Goal: Find specific page/section: Find specific page/section

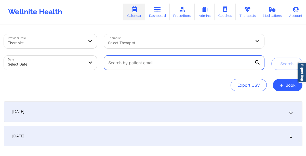
click at [117, 61] on input "text" at bounding box center [184, 63] width 160 height 14
paste input "mikayla.poff@yahoo.com"
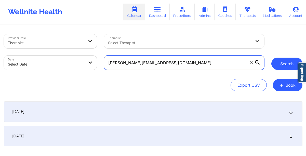
type input "mikayla.poff@yahoo.com"
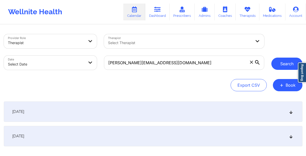
click at [286, 63] on button "Search" at bounding box center [286, 64] width 31 height 12
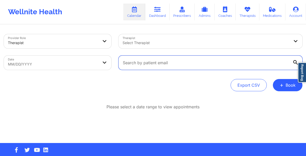
click at [146, 60] on input "text" at bounding box center [210, 63] width 184 height 14
paste input "mikayla.poff@yahoo.com"
type input "mikayla.poff@yahoo.com"
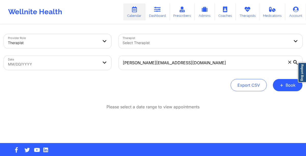
click at [296, 62] on icon at bounding box center [295, 62] width 5 height 5
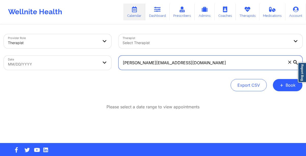
click at [296, 62] on input "mikayla.poff@yahoo.com" at bounding box center [210, 63] width 184 height 14
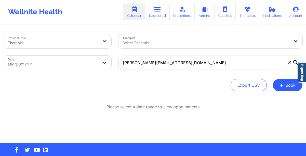
select select "2025-7"
select select "2025-8"
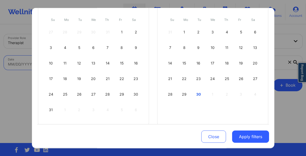
scroll to position [64, 0]
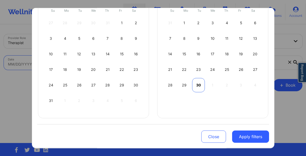
click at [195, 83] on div "30" at bounding box center [198, 85] width 13 height 14
select select "2025-8"
select select "2025-9"
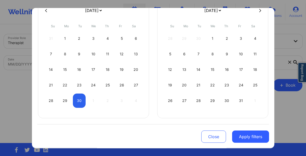
scroll to position [49, 0]
select select "2025-8"
select select "2025-9"
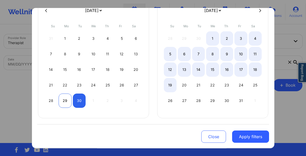
select select "2025-8"
select select "2025-9"
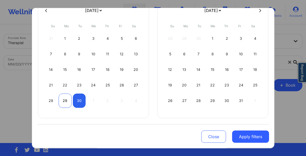
click at [62, 98] on div "29" at bounding box center [65, 100] width 13 height 14
select select "2025-8"
select select "2025-9"
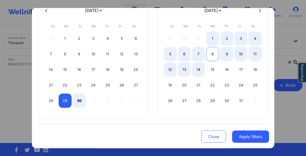
select select "2025-8"
select select "2025-9"
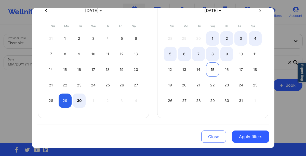
select select "2025-8"
select select "2025-9"
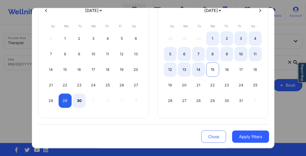
click at [210, 68] on div "15" at bounding box center [212, 69] width 13 height 14
select select "2025-8"
select select "2025-9"
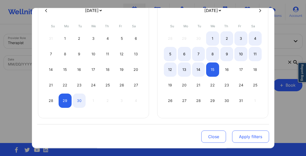
click at [243, 133] on button "Apply filters" at bounding box center [250, 136] width 37 height 12
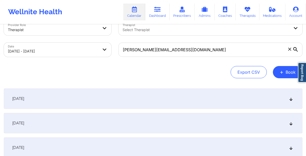
scroll to position [0, 0]
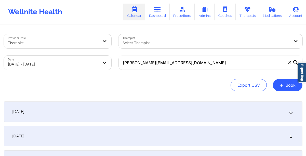
click at [294, 62] on icon at bounding box center [295, 62] width 5 height 5
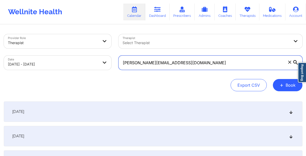
click at [294, 62] on input "mikayla.poff@yahoo.com" at bounding box center [210, 63] width 184 height 14
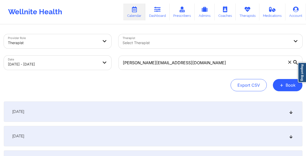
click at [132, 116] on div "September 29, 2025" at bounding box center [153, 111] width 298 height 20
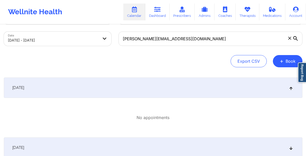
scroll to position [45, 0]
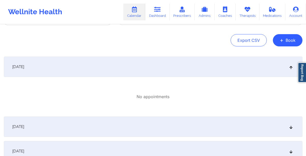
click at [127, 128] on div "[DATE]" at bounding box center [153, 126] width 298 height 20
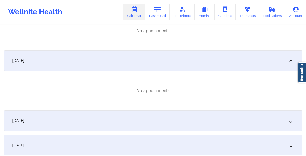
scroll to position [111, 0]
click at [140, 117] on div "[DATE]" at bounding box center [153, 120] width 298 height 20
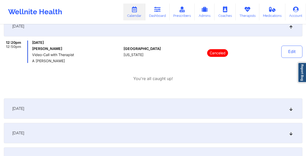
scroll to position [207, 0]
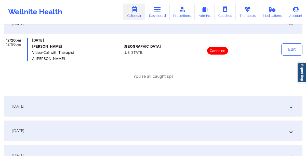
click at [126, 111] on div "October 2, 2025" at bounding box center [153, 106] width 298 height 20
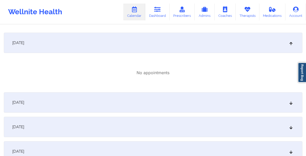
click at [117, 103] on div "October 3, 2025" at bounding box center [153, 102] width 298 height 20
click at [116, 103] on div "October 4, 2025" at bounding box center [153, 103] width 298 height 20
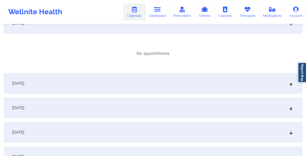
scroll to position [410, 0]
click at [113, 86] on div "October 5, 2025" at bounding box center [153, 83] width 298 height 20
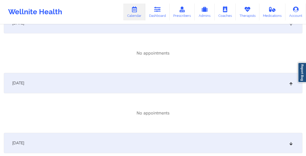
click at [114, 147] on div "October 6, 2025" at bounding box center [153, 143] width 298 height 20
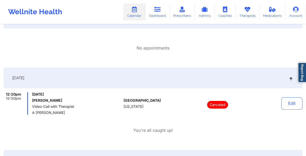
scroll to position [0, 0]
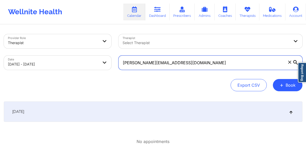
click at [162, 63] on input "mikayla.poff@yahoo.com" at bounding box center [210, 63] width 184 height 14
paste input "aj.py@outlook"
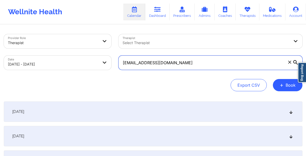
type input "[EMAIL_ADDRESS][DOMAIN_NAME]"
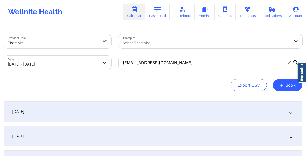
click at [293, 62] on icon at bounding box center [295, 62] width 5 height 5
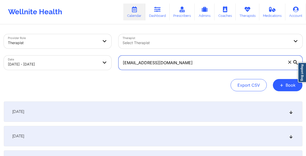
click at [293, 62] on input "[EMAIL_ADDRESS][DOMAIN_NAME]" at bounding box center [210, 63] width 184 height 14
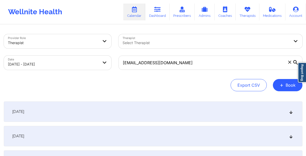
click at [269, 140] on div "[DATE]" at bounding box center [153, 136] width 298 height 20
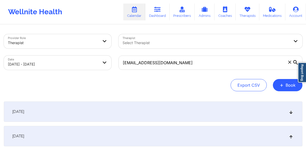
click at [295, 61] on icon at bounding box center [295, 62] width 5 height 5
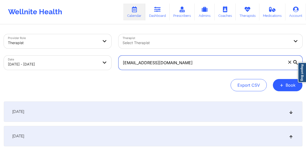
click at [295, 61] on input "[EMAIL_ADDRESS][DOMAIN_NAME]" at bounding box center [210, 63] width 184 height 14
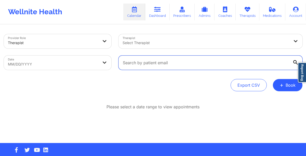
click at [148, 63] on input "text" at bounding box center [210, 63] width 184 height 14
paste input "[EMAIL_ADDRESS][DOMAIN_NAME]"
type input "[EMAIL_ADDRESS][DOMAIN_NAME]"
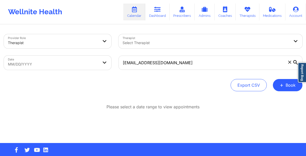
click at [295, 61] on icon at bounding box center [295, 62] width 5 height 5
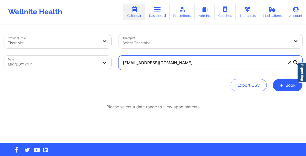
click at [295, 61] on input "[EMAIL_ADDRESS][DOMAIN_NAME]" at bounding box center [210, 63] width 184 height 14
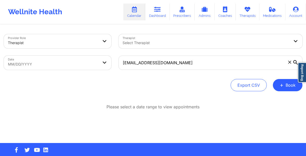
click at [72, 62] on body "Wellnite Health Calendar Dashboard Prescribers Admins Coaches Therapists Medica…" at bounding box center [153, 78] width 306 height 156
select select "2025-7"
select select "2025-8"
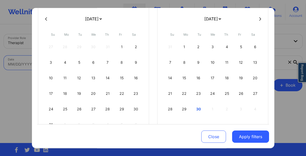
scroll to position [41, 0]
click at [199, 108] on div "30" at bounding box center [198, 109] width 13 height 14
select select "2025-8"
select select "2025-9"
select select "2025-8"
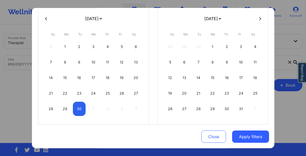
select select "2025-9"
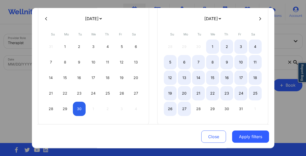
select select "2025-8"
select select "2025-9"
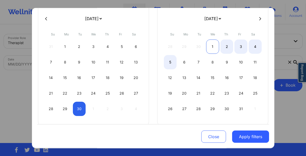
select select "2025-8"
select select "2025-9"
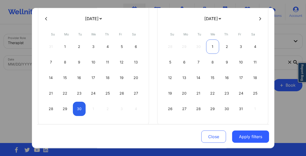
click at [211, 44] on div "1" at bounding box center [212, 46] width 13 height 14
select select "2025-8"
select select "2025-9"
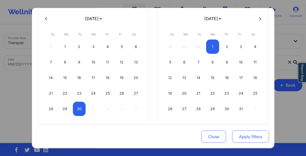
click at [247, 139] on button "Apply filters" at bounding box center [250, 136] width 37 height 12
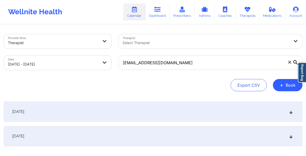
click at [177, 119] on div "[DATE]" at bounding box center [153, 111] width 298 height 20
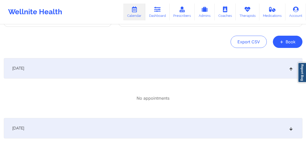
scroll to position [43, 0]
click at [175, 124] on div "[DATE]" at bounding box center [153, 128] width 298 height 20
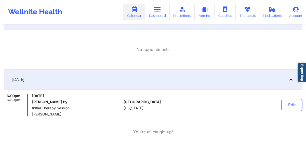
scroll to position [0, 0]
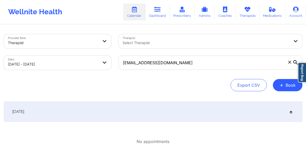
click at [132, 15] on link "Calendar" at bounding box center [134, 12] width 22 height 17
click at [133, 12] on icon at bounding box center [134, 10] width 7 height 6
